Goal: Task Accomplishment & Management: Complete application form

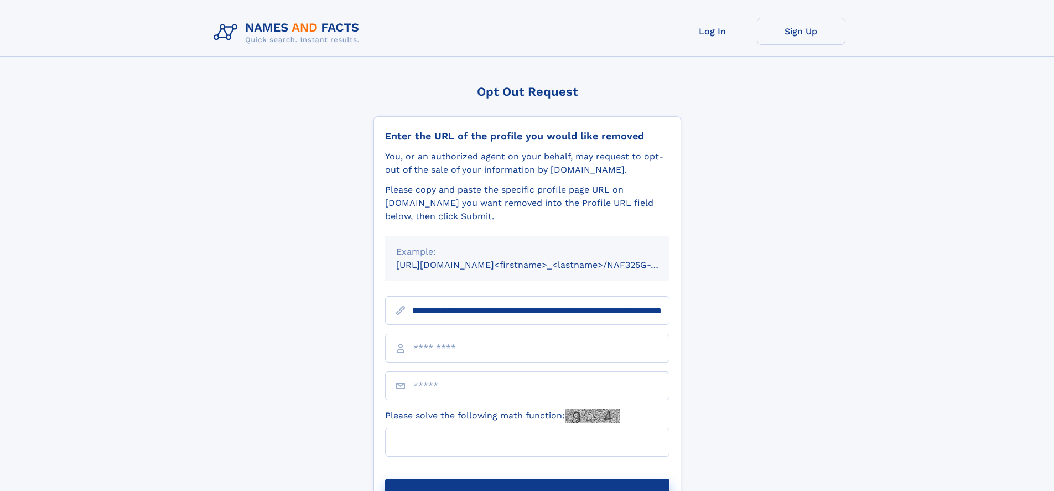
scroll to position [0, 138]
type input "**********"
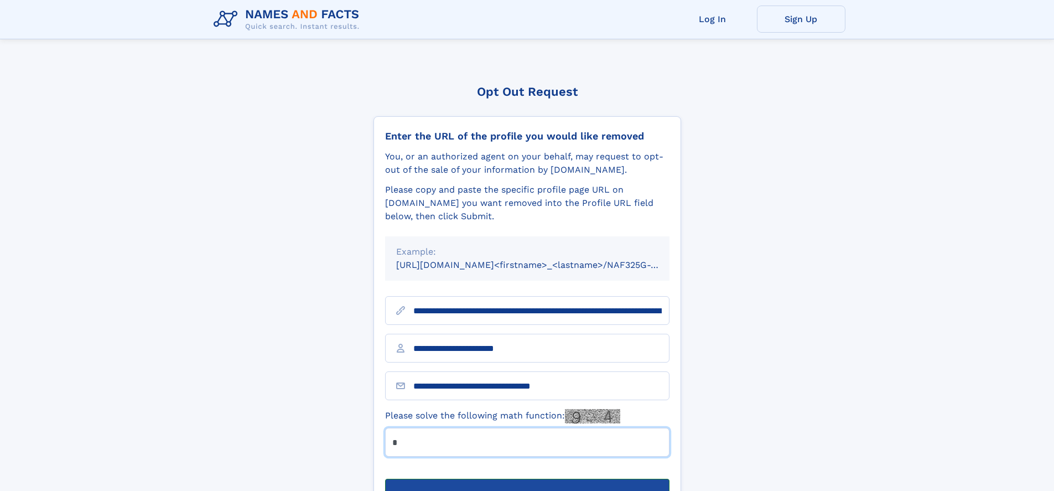
type input "*"
click at [527, 479] on button "Submit Opt Out Request" at bounding box center [527, 496] width 284 height 35
